Goal: Information Seeking & Learning: Learn about a topic

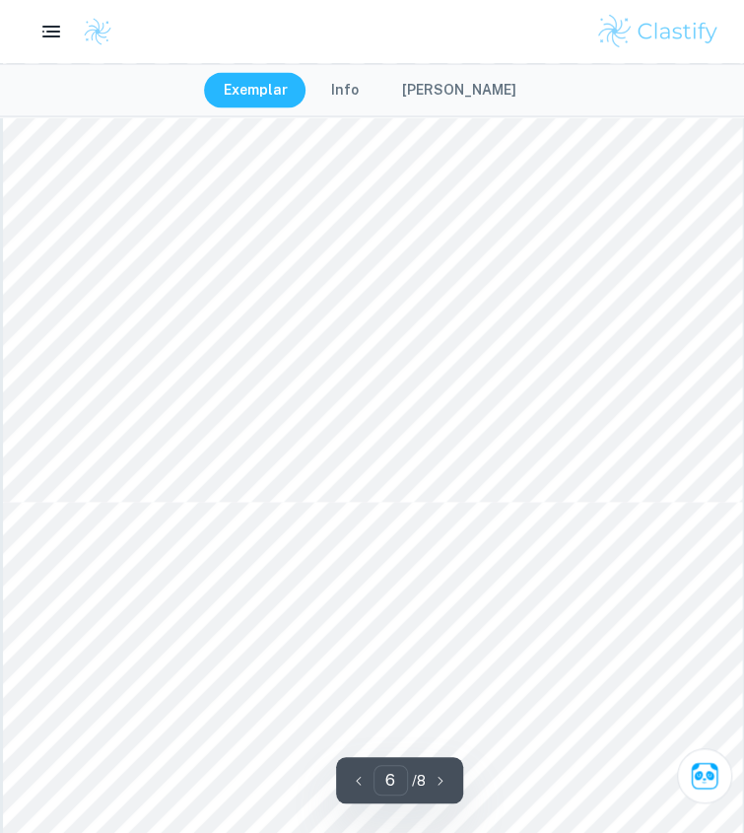
scroll to position [5570, 0]
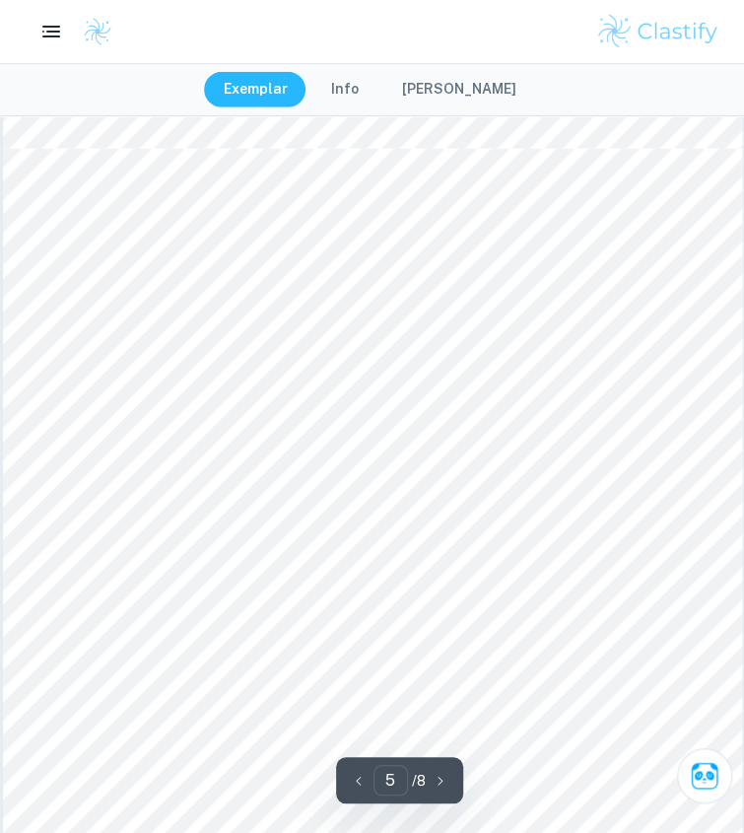
type input "4"
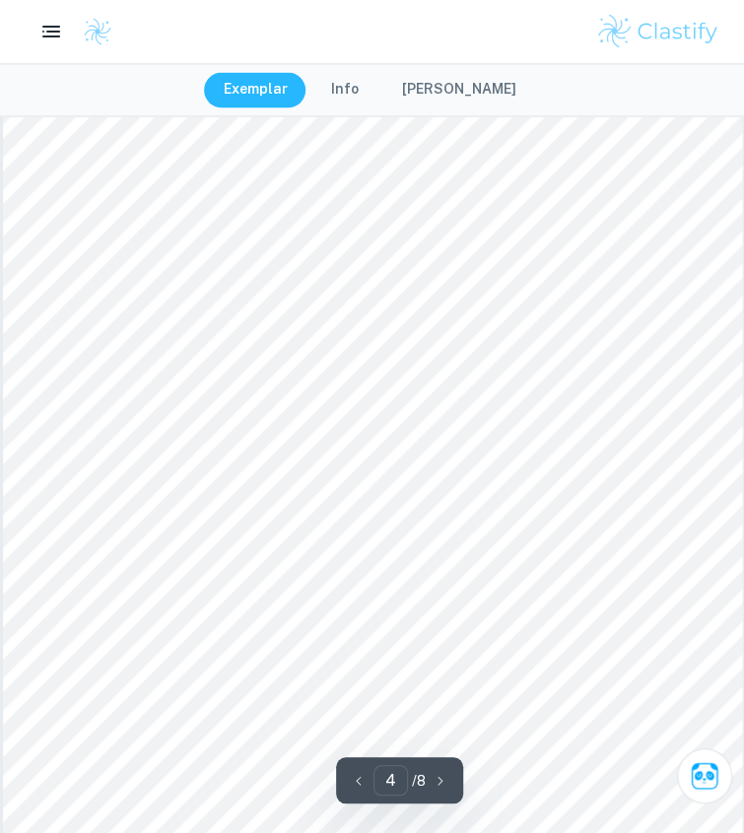
scroll to position [3182, 0]
